Goal: Information Seeking & Learning: Learn about a topic

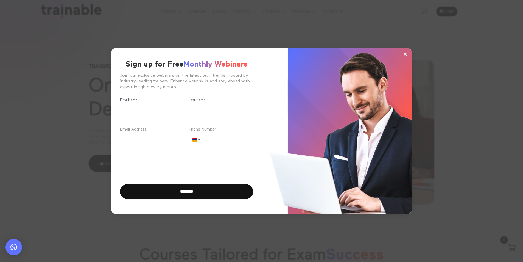
click at [443, 63] on div "× Sign up for Free Monthly Webinars Join our exclusive webinars on the latest t…" at bounding box center [261, 131] width 471 height 196
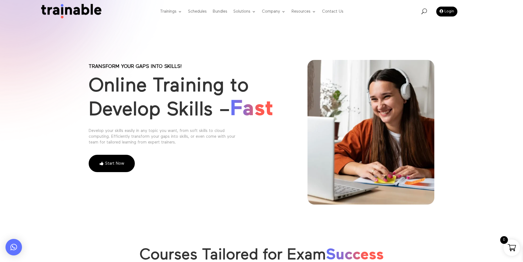
click at [404, 52] on span "×" at bounding box center [405, 54] width 5 height 8
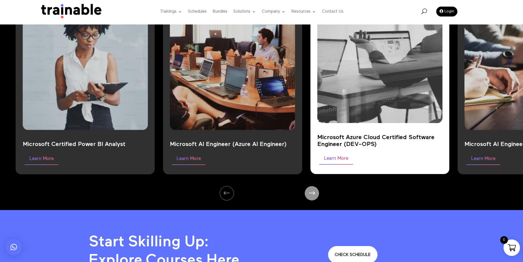
scroll to position [521, 0]
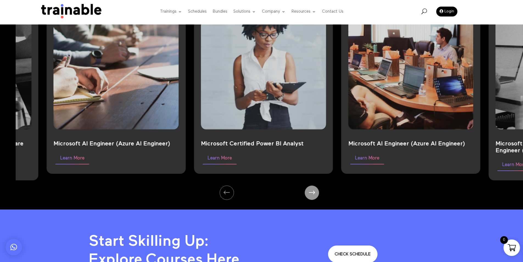
drag, startPoint x: 343, startPoint y: 100, endPoint x: -41, endPoint y: 99, distance: 384.2
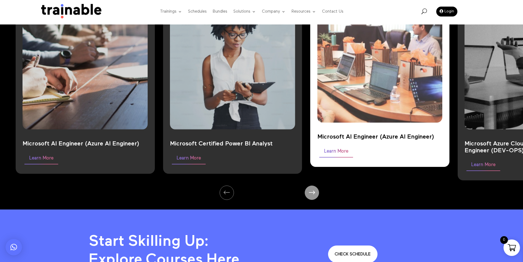
click at [373, 81] on img at bounding box center [379, 47] width 163 height 195
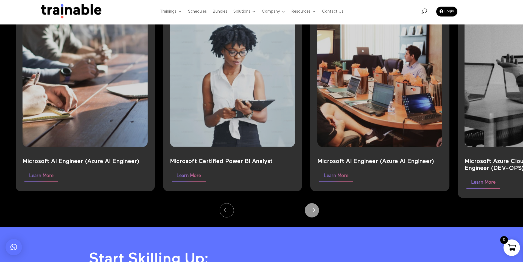
scroll to position [494, 0]
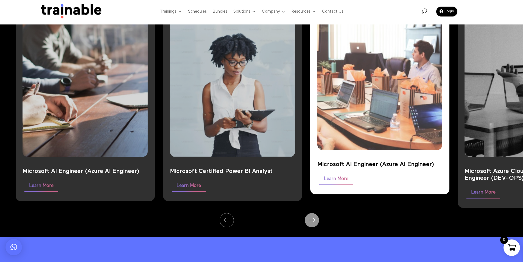
click at [360, 104] on img at bounding box center [379, 74] width 163 height 195
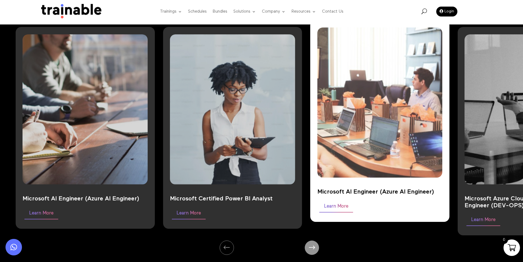
scroll to position [439, 0]
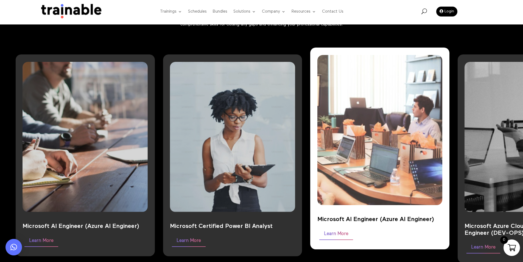
click at [361, 104] on img at bounding box center [379, 129] width 163 height 195
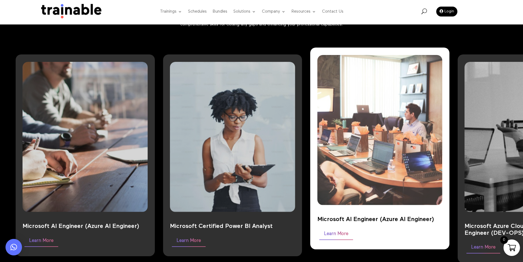
click at [331, 235] on link "Learn More" at bounding box center [336, 233] width 34 height 11
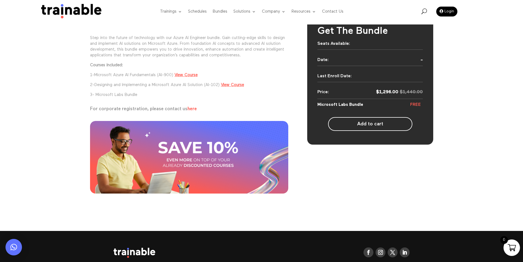
scroll to position [20, 0]
